Goal: Task Accomplishment & Management: Manage account settings

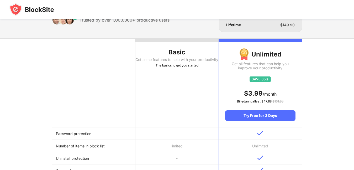
scroll to position [37, 0]
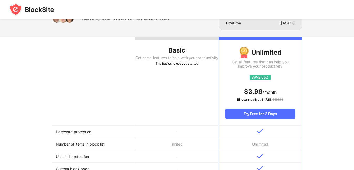
drag, startPoint x: 168, startPoint y: 137, endPoint x: 169, endPoint y: 145, distance: 7.7
click at [173, 144] on td "limited" at bounding box center [176, 144] width 83 height 12
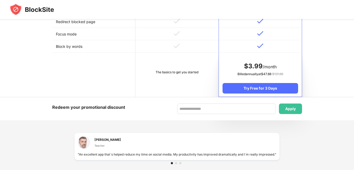
scroll to position [274, 0]
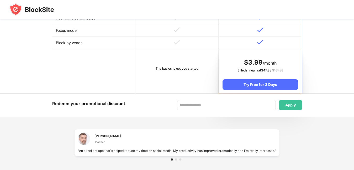
click at [176, 68] on div "The basics to get you started" at bounding box center [177, 68] width 76 height 5
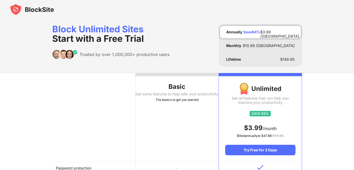
scroll to position [0, 0]
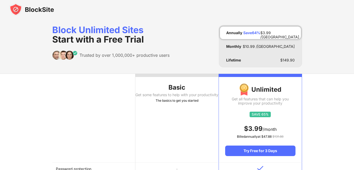
click at [196, 97] on div "Get some features to help with your productivity" at bounding box center [176, 95] width 83 height 4
click at [195, 96] on div "Get some features to help with your productivity" at bounding box center [176, 95] width 83 height 4
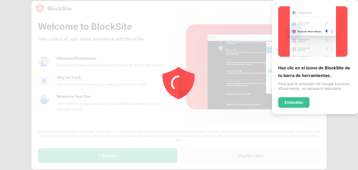
click at [195, 100] on icon "animation" at bounding box center [179, 85] width 94 height 94
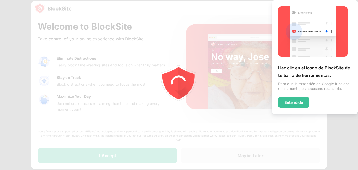
click at [291, 54] on img at bounding box center [312, 31] width 69 height 50
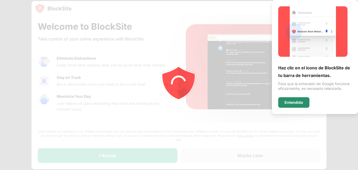
click at [297, 102] on div "Entendido" at bounding box center [293, 102] width 19 height 4
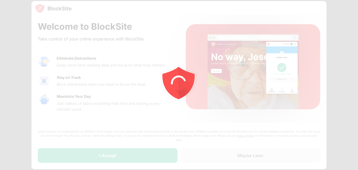
click at [294, 102] on div at bounding box center [179, 85] width 358 height 170
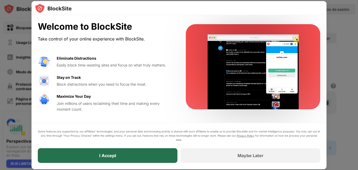
click at [132, 156] on div "I Accept" at bounding box center [108, 155] width 140 height 15
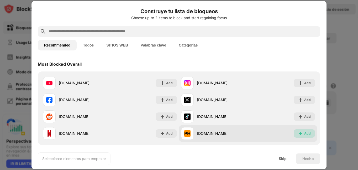
click at [298, 133] on img at bounding box center [300, 133] width 5 height 5
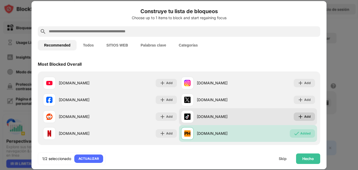
click at [299, 116] on img at bounding box center [300, 116] width 5 height 5
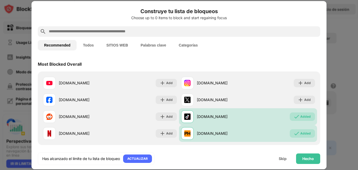
click at [172, 20] on div "Choose up to 0 items to block and start regaining focus" at bounding box center [179, 18] width 282 height 4
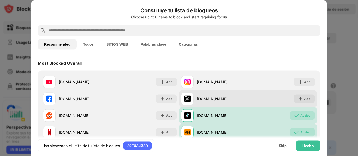
scroll to position [26, 0]
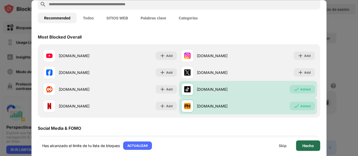
click at [311, 145] on div "Hecho" at bounding box center [308, 146] width 12 height 4
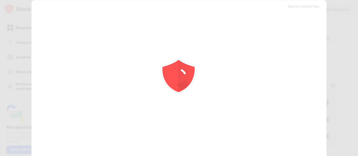
scroll to position [0, 0]
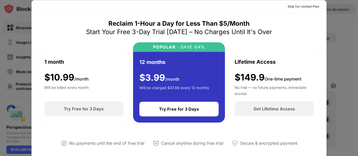
drag, startPoint x: 322, startPoint y: 56, endPoint x: 322, endPoint y: 88, distance: 31.7
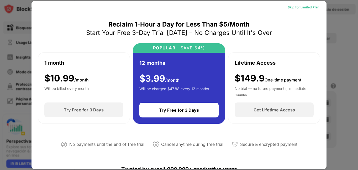
click at [300, 4] on div "Skip for Limited Plan" at bounding box center [303, 7] width 40 height 8
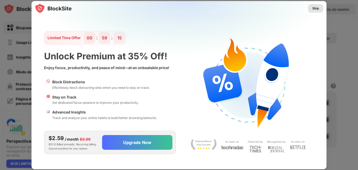
click at [313, 10] on div "Skip" at bounding box center [315, 8] width 7 height 5
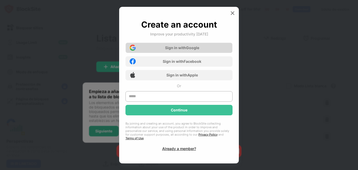
click at [184, 50] on div "Sign in with Google" at bounding box center [182, 47] width 34 height 4
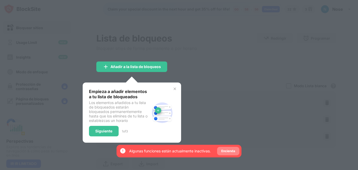
click at [227, 152] on div "Encienda" at bounding box center [228, 150] width 14 height 5
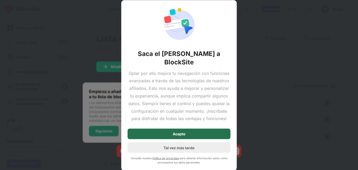
click at [198, 136] on div "Acepto" at bounding box center [179, 134] width 103 height 10
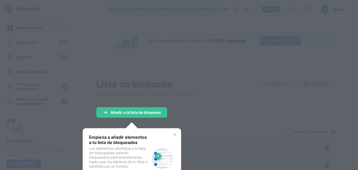
click at [156, 67] on div at bounding box center [179, 85] width 358 height 170
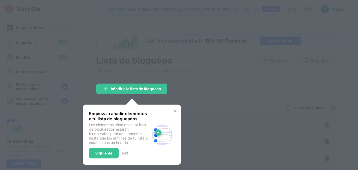
click at [152, 83] on div at bounding box center [179, 85] width 358 height 170
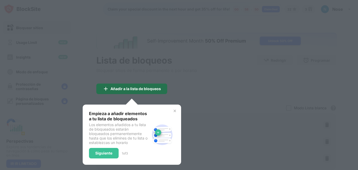
click at [151, 87] on div "Añadir a la lista de bloqueos" at bounding box center [135, 89] width 50 height 4
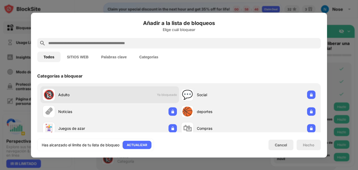
click at [140, 96] on div "🔞 Adulto Ya bloqueado" at bounding box center [109, 94] width 139 height 17
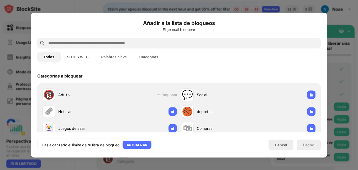
drag, startPoint x: 273, startPoint y: 141, endPoint x: 180, endPoint y: 62, distance: 122.4
click at [180, 62] on div "Añadir a la lista de bloqueos Elige cuál bloquear Todos SITIOS WEB Palabras cla…" at bounding box center [178, 85] width 283 height 132
click at [81, 56] on button "SITIOS WEB" at bounding box center [78, 56] width 34 height 10
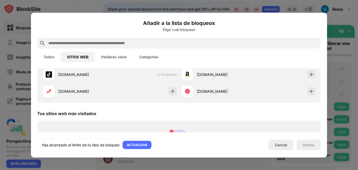
scroll to position [79, 0]
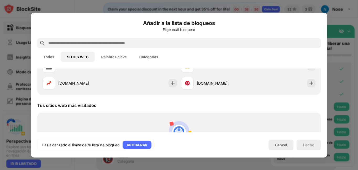
click at [116, 57] on button "Palabras clave" at bounding box center [114, 56] width 38 height 10
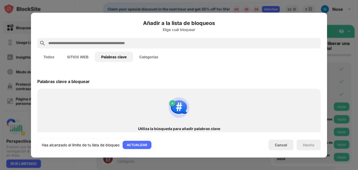
scroll to position [0, 0]
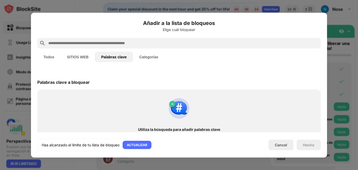
click at [173, 116] on img at bounding box center [178, 107] width 25 height 25
click at [180, 116] on img at bounding box center [178, 107] width 25 height 25
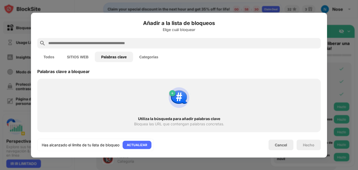
click at [150, 122] on div "Bloquea las URL que contengan palabras concretas." at bounding box center [179, 123] width 90 height 4
click at [152, 123] on div "Bloquea las URL que contengan palabras concretas." at bounding box center [179, 123] width 90 height 4
click at [99, 44] on input "text" at bounding box center [183, 43] width 271 height 6
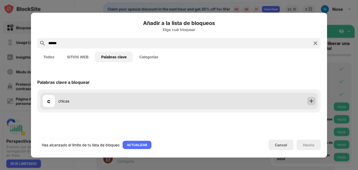
type input "******"
click at [308, 101] on div at bounding box center [311, 101] width 8 height 8
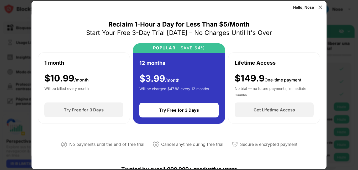
click at [306, 7] on div "Hello, Nose" at bounding box center [303, 7] width 21 height 4
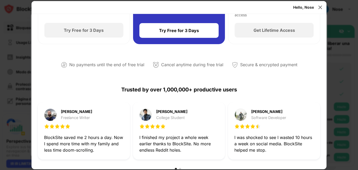
scroll to position [80, 0]
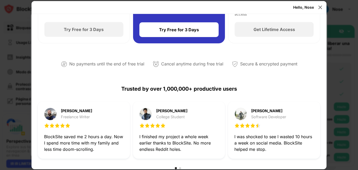
click at [300, 8] on div "Hello, Nose" at bounding box center [303, 7] width 21 height 4
click at [305, 5] on div "Hello, Nose" at bounding box center [303, 7] width 21 height 4
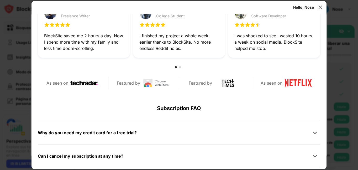
scroll to position [194, 0]
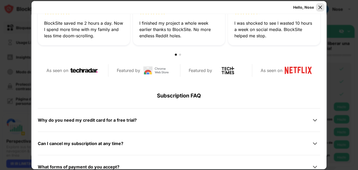
click at [322, 9] on img at bounding box center [319, 7] width 5 height 5
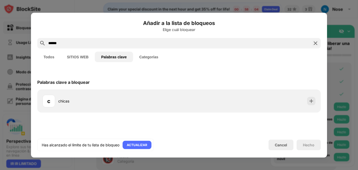
click at [315, 42] on img at bounding box center [315, 43] width 6 height 6
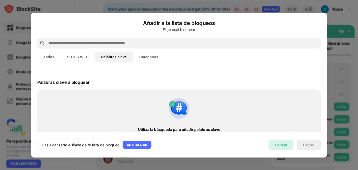
click at [284, 142] on div "Cancel" at bounding box center [281, 144] width 12 height 4
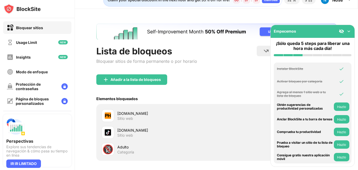
scroll to position [0, 0]
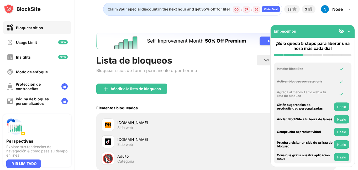
click at [349, 32] on img at bounding box center [348, 31] width 5 height 5
